Goal: Find contact information

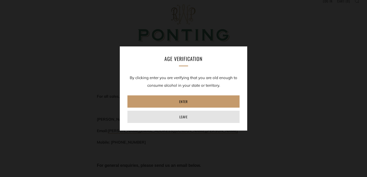
click at [187, 118] on link "Leave" at bounding box center [183, 117] width 112 height 12
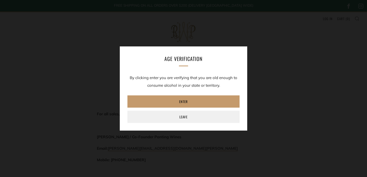
click at [183, 102] on link "Enter" at bounding box center [183, 101] width 112 height 12
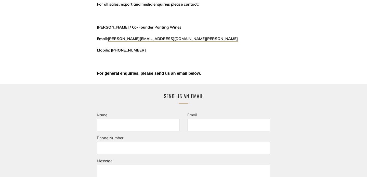
scroll to position [109, 0]
